Goal: Information Seeking & Learning: Learn about a topic

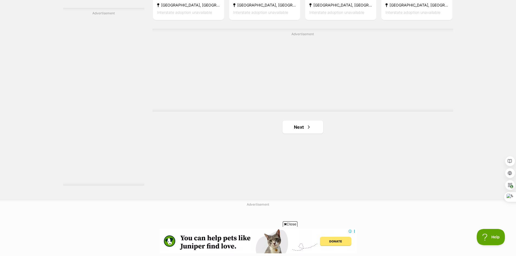
scroll to position [1028, 0]
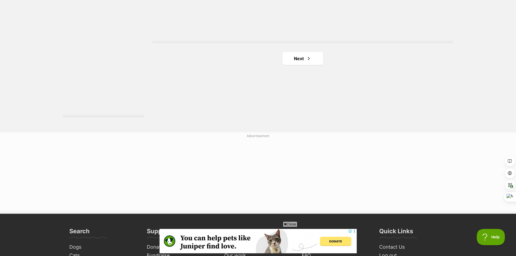
click at [287, 225] on span "Close" at bounding box center [290, 223] width 15 height 5
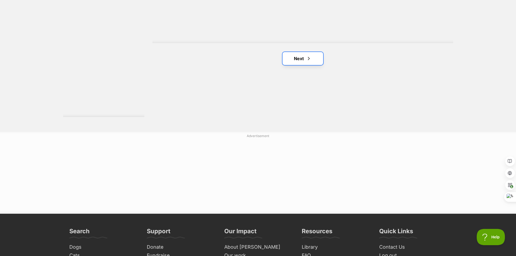
click at [311, 57] on span "Next page" at bounding box center [308, 58] width 5 height 7
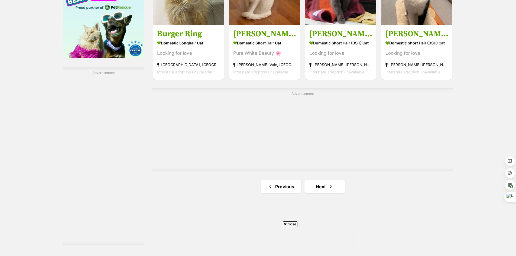
scroll to position [1087, 0]
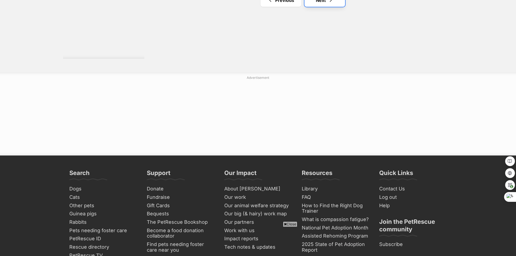
click at [329, 0] on span "Next page" at bounding box center [330, 0] width 5 height 7
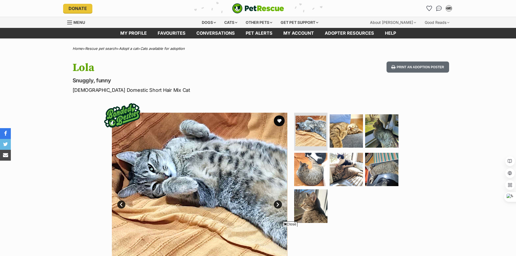
scroll to position [17, 0]
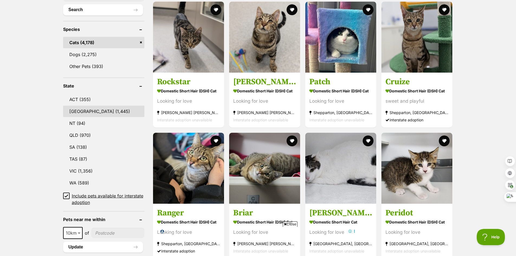
click at [82, 113] on link "[GEOGRAPHIC_DATA] (1,445)" at bounding box center [103, 111] width 81 height 11
